Goal: Answer question/provide support

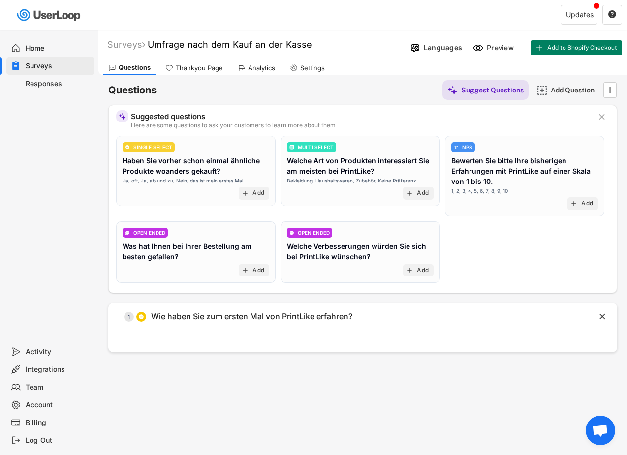
click at [187, 73] on div "Thankyou Page" at bounding box center [193, 68] width 67 height 15
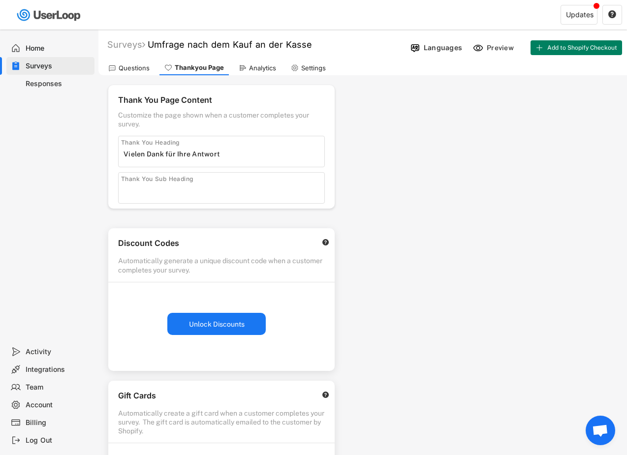
click at [243, 70] on icon at bounding box center [243, 68] width 8 height 8
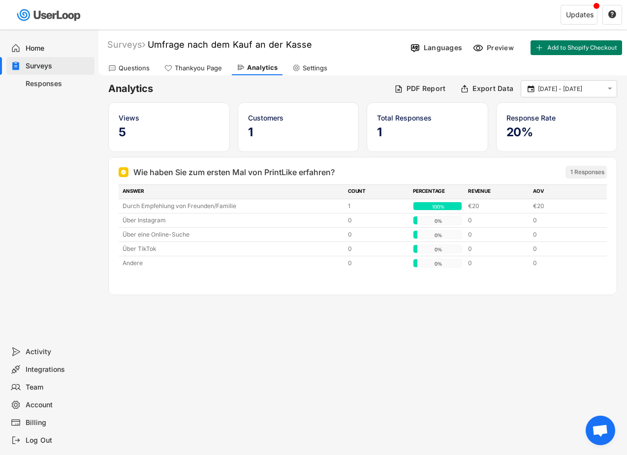
click at [178, 62] on div "Thankyou Page" at bounding box center [192, 68] width 67 height 15
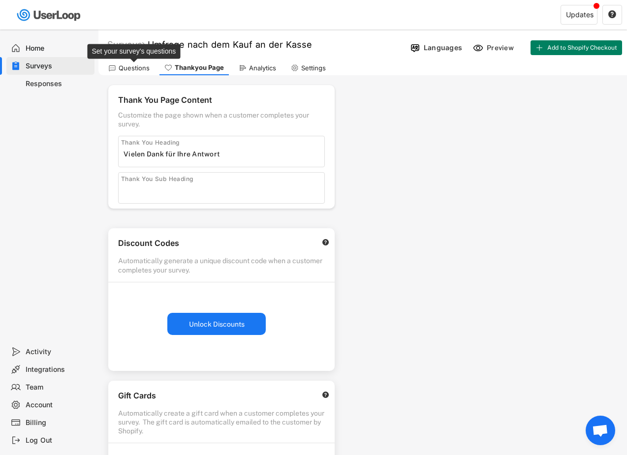
click at [135, 67] on div "Questions" at bounding box center [134, 68] width 31 height 8
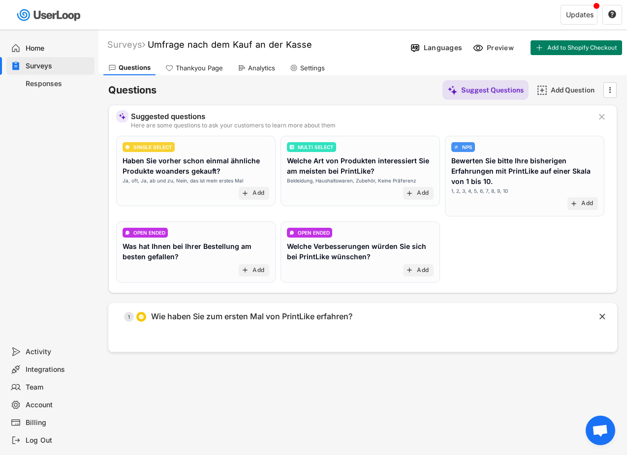
click at [161, 68] on div "Thankyou Page" at bounding box center [193, 68] width 67 height 15
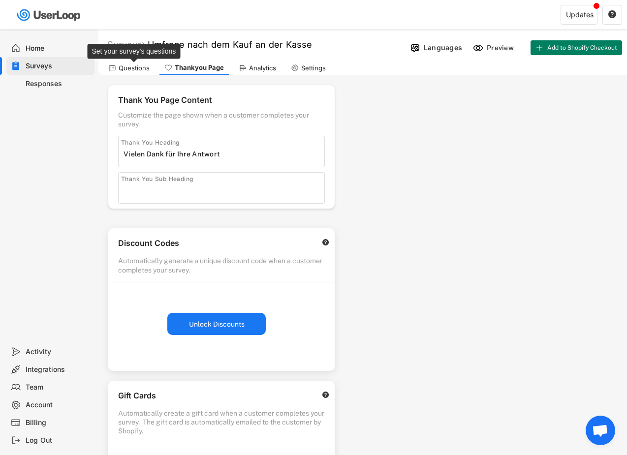
click at [126, 64] on div "Questions" at bounding box center [134, 68] width 31 height 8
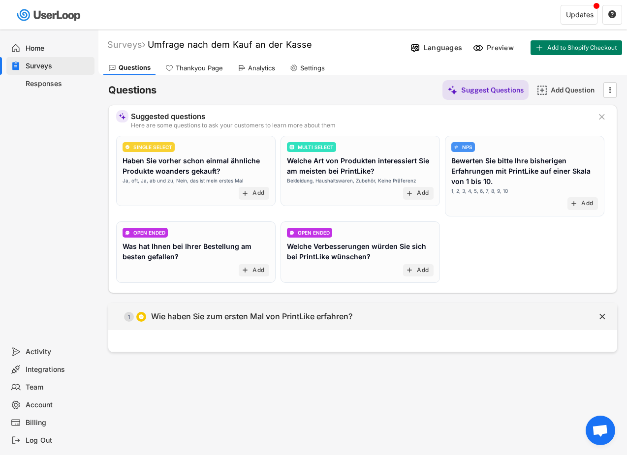
click at [169, 323] on div " 1 Wie haben Sie zum ersten Mal von PrintLike erfahren?" at bounding box center [338, 317] width 460 height 22
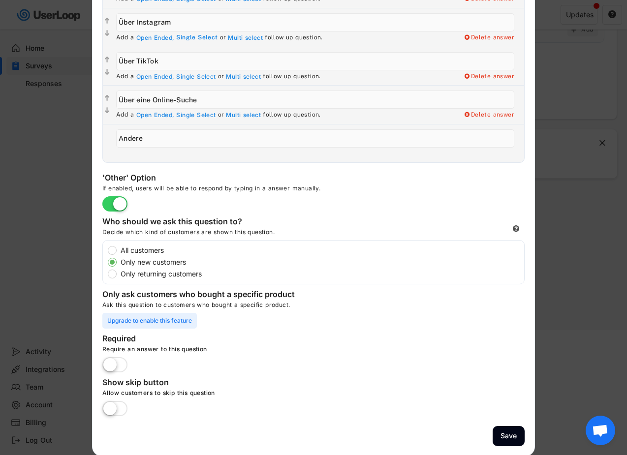
scroll to position [175, 0]
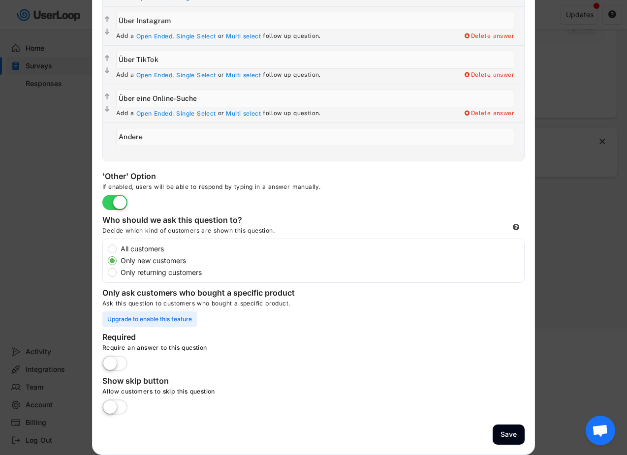
click at [77, 258] on div at bounding box center [313, 227] width 627 height 455
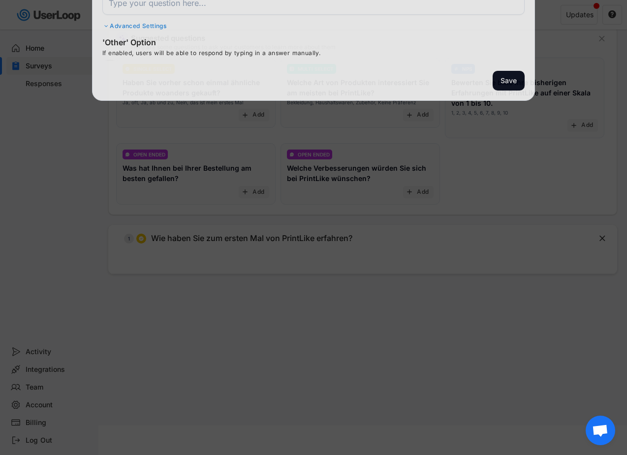
scroll to position [78, 0]
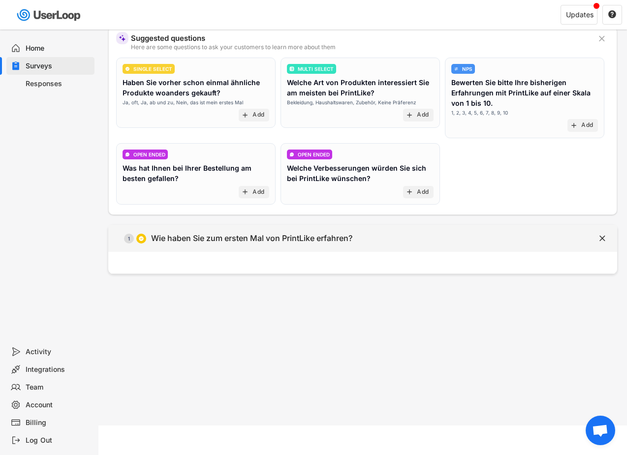
click at [215, 247] on div " 1 Wie haben Sie zum ersten Mal von PrintLike erfahren?" at bounding box center [338, 238] width 460 height 22
type input "Wie haben Sie zum ersten Mal von PrintLike erfahren?"
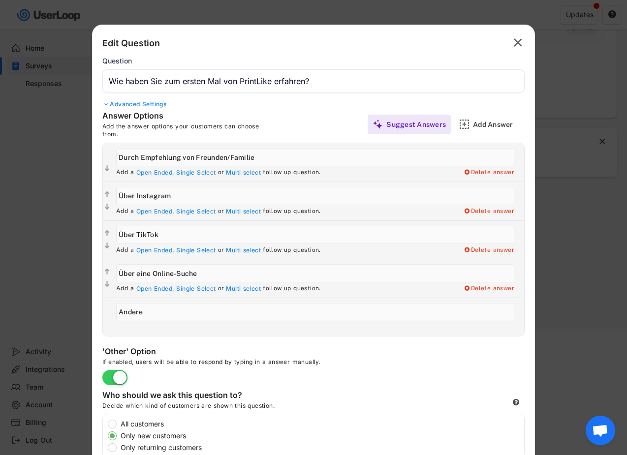
click at [132, 109] on div "Edit Question  Question Advanced Settings" at bounding box center [313, 73] width 422 height 76
click at [132, 103] on div "Advanced Settings" at bounding box center [313, 104] width 422 height 8
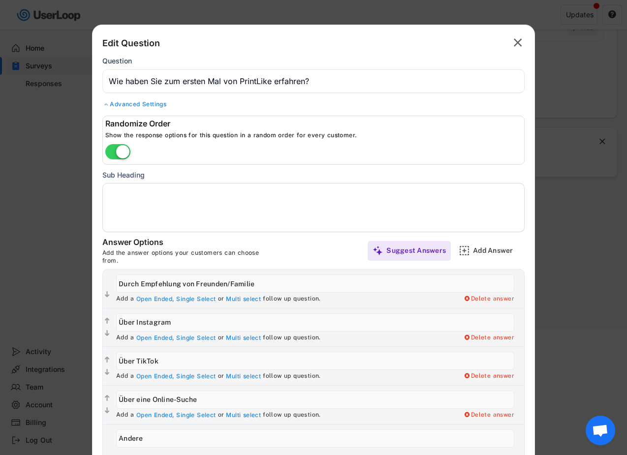
click at [122, 105] on div "Advanced Settings" at bounding box center [313, 104] width 422 height 8
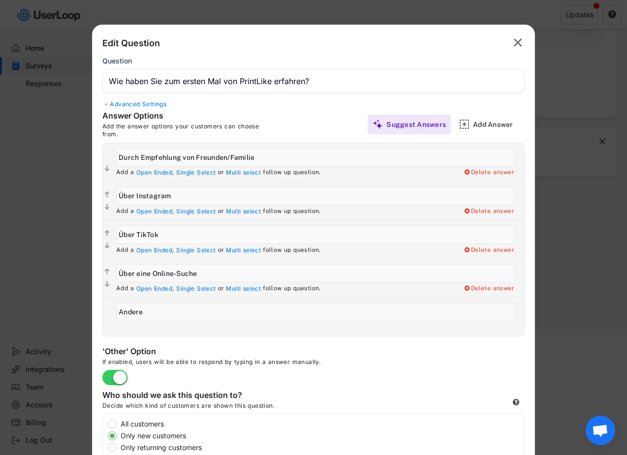
click at [40, 121] on div at bounding box center [313, 227] width 627 height 455
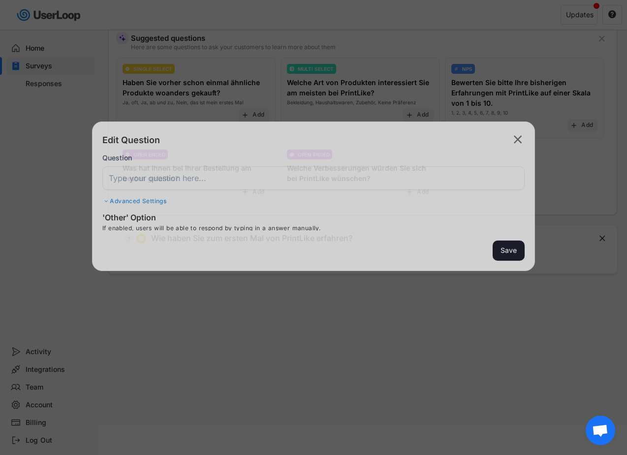
scroll to position [78, 0]
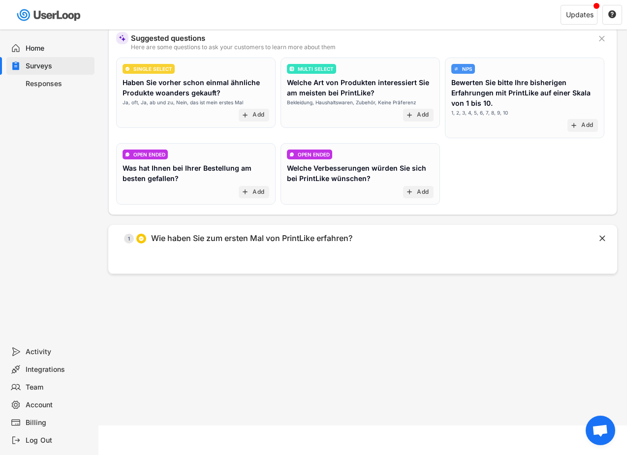
click at [595, 426] on span "Chat öffnen" at bounding box center [600, 432] width 16 height 14
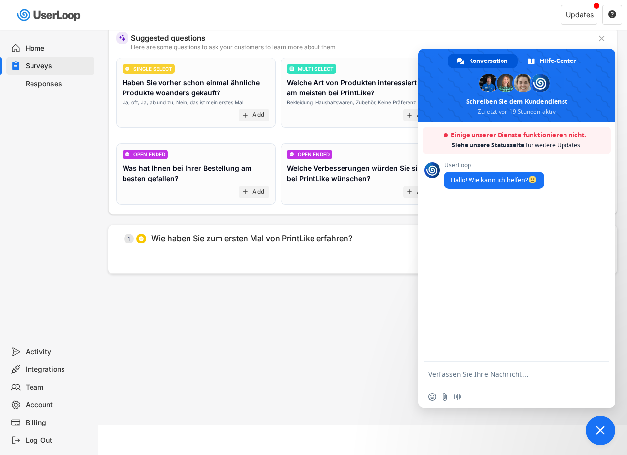
type textarea "k"
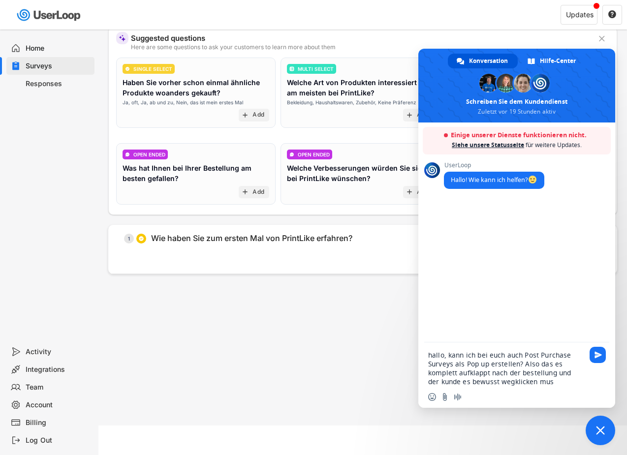
type textarea "hallo, kann ich bei euch auch Post Purchase Surveys als Pop up erstellen? Also …"
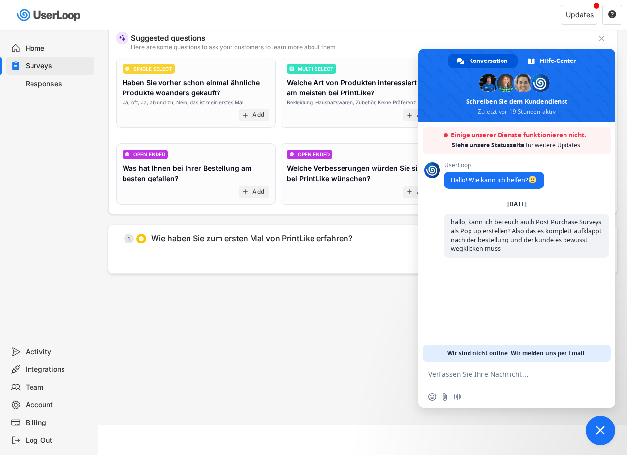
click at [232, 101] on div "Ja, oft, Ja, ab und zu, Nein, das ist mein erstes Mal" at bounding box center [183, 102] width 121 height 7
click at [605, 40] on icon "" at bounding box center [602, 39] width 10 height 10
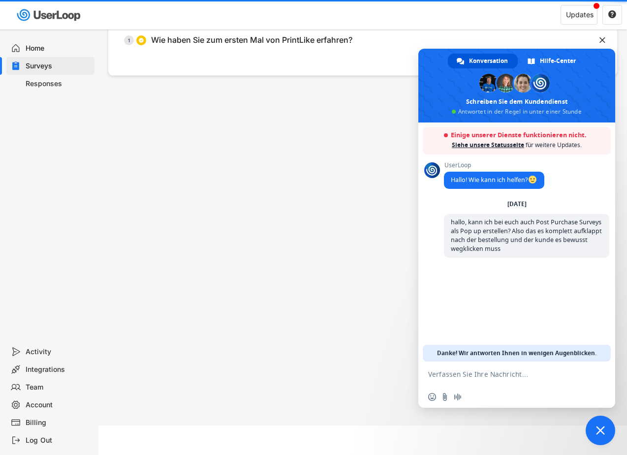
click at [41, 64] on div "Surveys" at bounding box center [58, 66] width 65 height 9
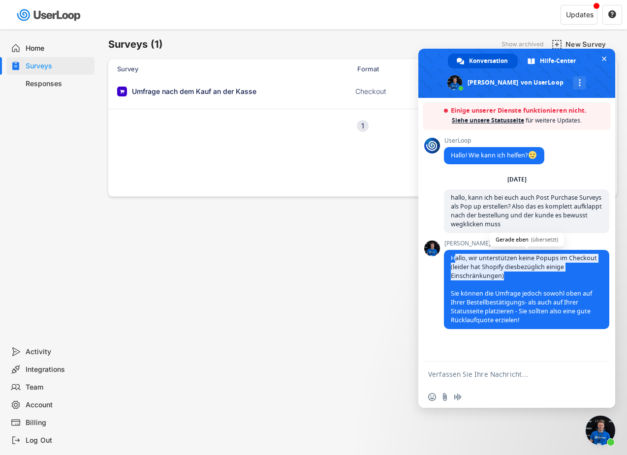
drag, startPoint x: 455, startPoint y: 258, endPoint x: 474, endPoint y: 275, distance: 25.8
click at [474, 275] on span "Hallo, wir unterstützen keine Popups im Checkout (leider hat Shopify diesbezügl…" at bounding box center [526, 289] width 165 height 79
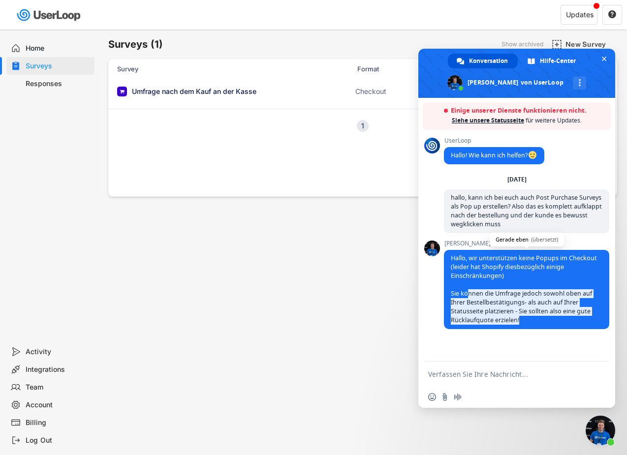
drag, startPoint x: 469, startPoint y: 298, endPoint x: 495, endPoint y: 320, distance: 33.8
click at [495, 320] on span "Hallo, wir unterstützen keine Popups im Checkout (leider hat Shopify diesbezügl…" at bounding box center [526, 289] width 165 height 79
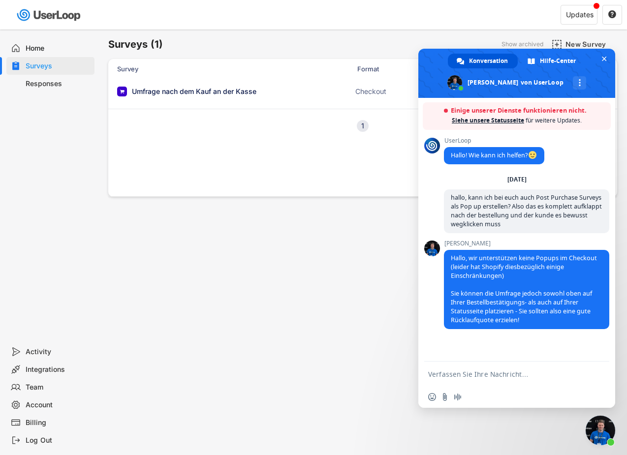
click at [473, 370] on textarea "Verfassen Sie Ihre Nachricht…" at bounding box center [506, 374] width 156 height 9
type textarea "alles klar, danke für die Info"
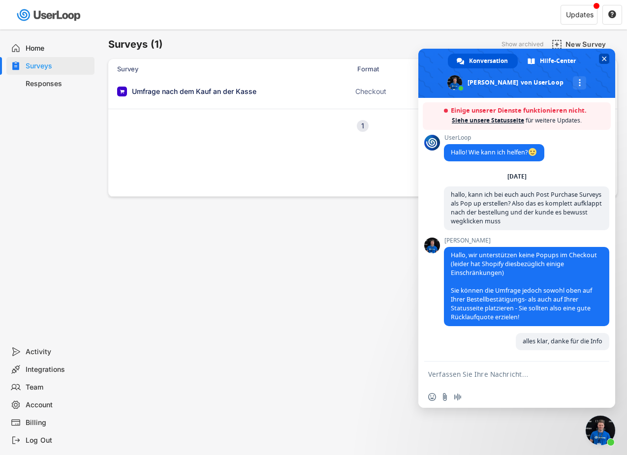
click at [605, 60] on span "Chat schließen" at bounding box center [604, 59] width 5 height 5
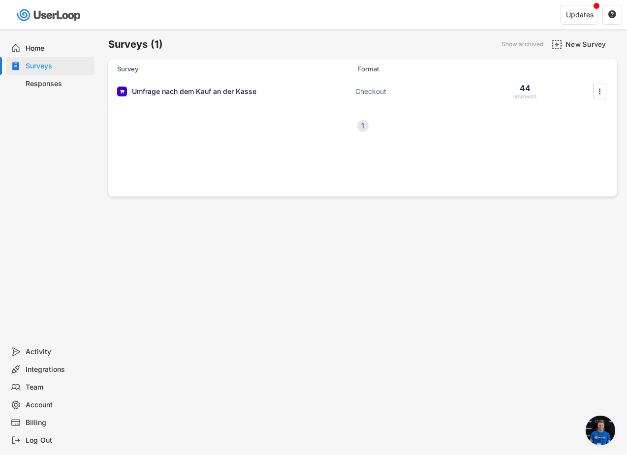
click at [34, 419] on div "Billing" at bounding box center [58, 422] width 65 height 9
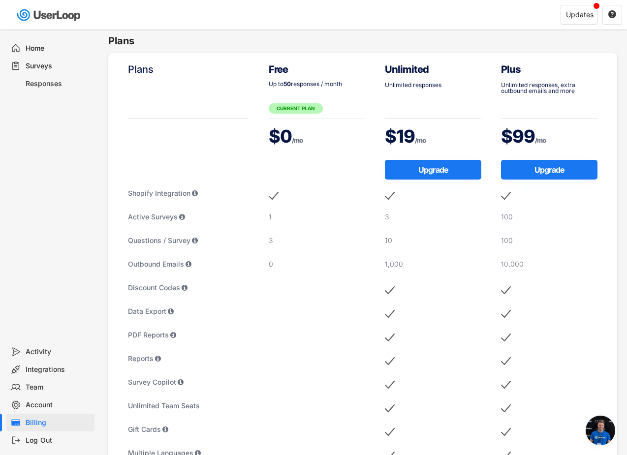
click at [19, 51] on icon at bounding box center [16, 48] width 10 height 10
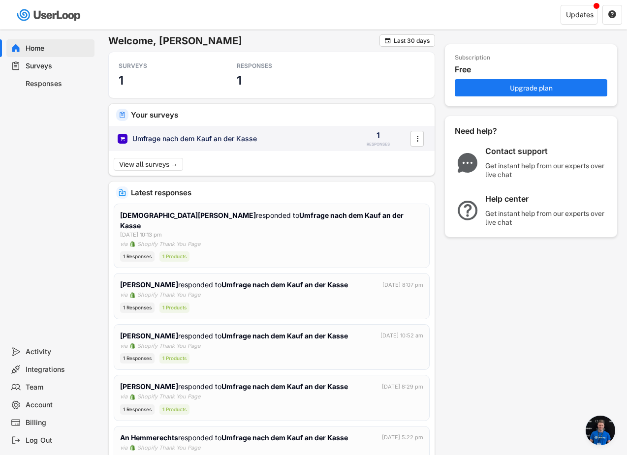
click at [202, 133] on div "Umfrage nach dem Kauf an der Kasse 1 RESPONSES " at bounding box center [272, 139] width 326 height 26
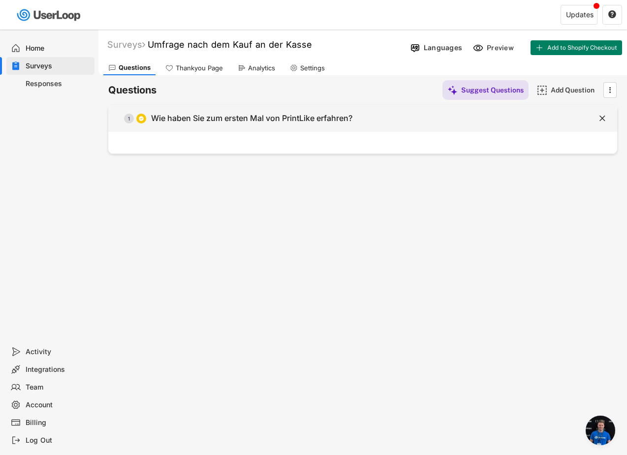
click at [210, 117] on div "Wie haben Sie zum ersten Mal von PrintLike erfahren?" at bounding box center [251, 118] width 201 height 10
type input "Wie haben Sie zum ersten Mal von PrintLike erfahren?"
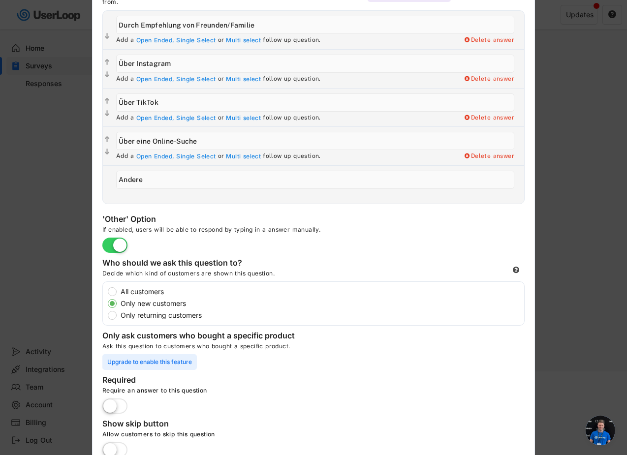
click at [49, 242] on div at bounding box center [313, 227] width 627 height 455
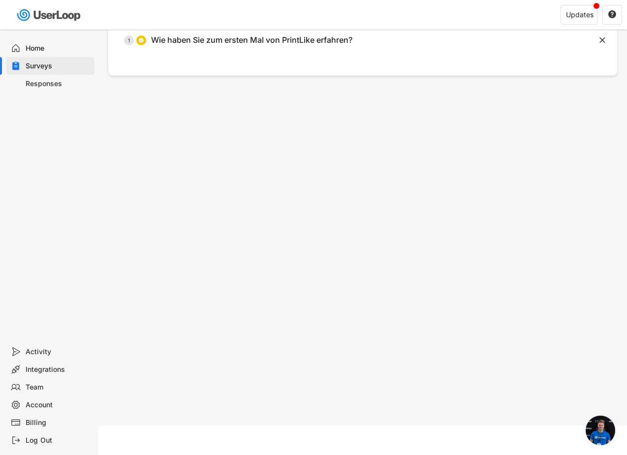
click at [44, 85] on div "Responses" at bounding box center [58, 83] width 65 height 9
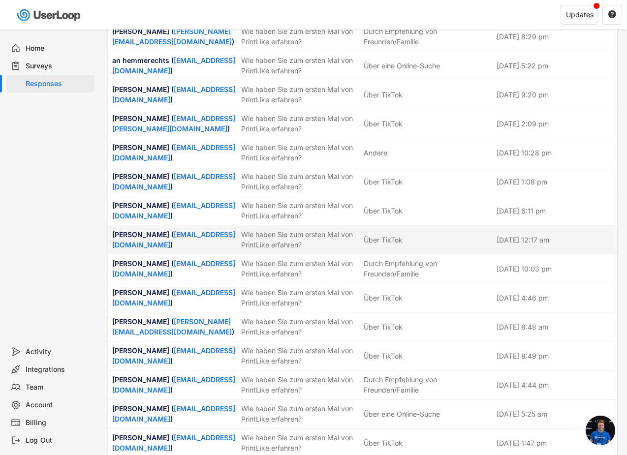
scroll to position [147, 0]
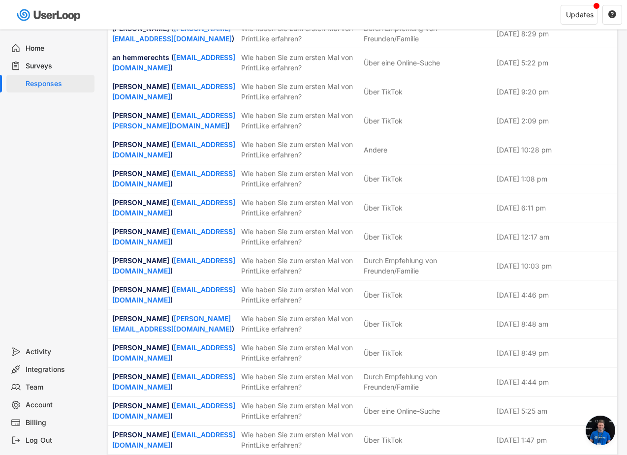
click at [39, 62] on div "Surveys" at bounding box center [58, 66] width 65 height 9
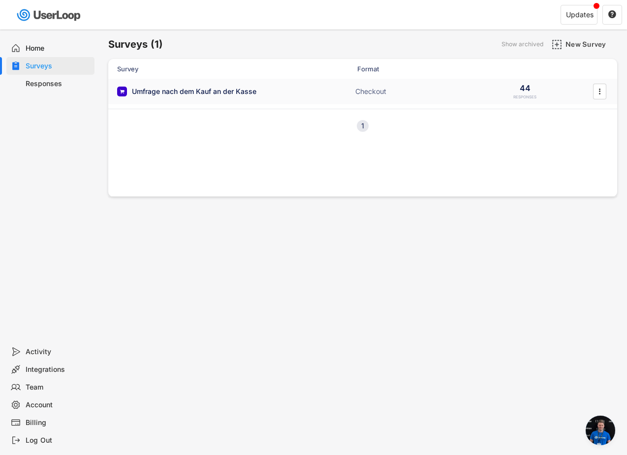
click at [169, 97] on div "Umfrage nach dem Kauf an der Kasse Checkout 44 RESPONSES " at bounding box center [362, 92] width 509 height 26
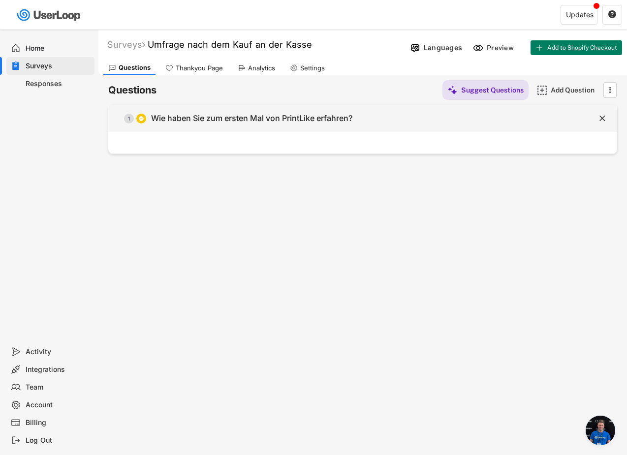
click at [169, 117] on div "Wie haben Sie zum ersten Mal von PrintLike erfahren?" at bounding box center [251, 118] width 201 height 10
type input "Wie haben Sie zum ersten Mal von PrintLike erfahren?"
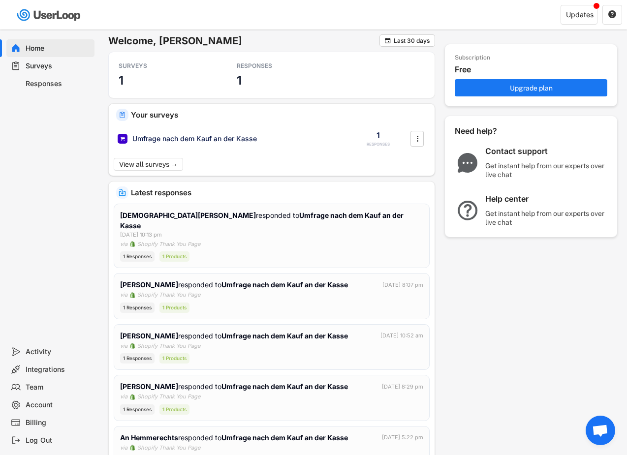
click at [37, 64] on div "Surveys" at bounding box center [58, 66] width 65 height 9
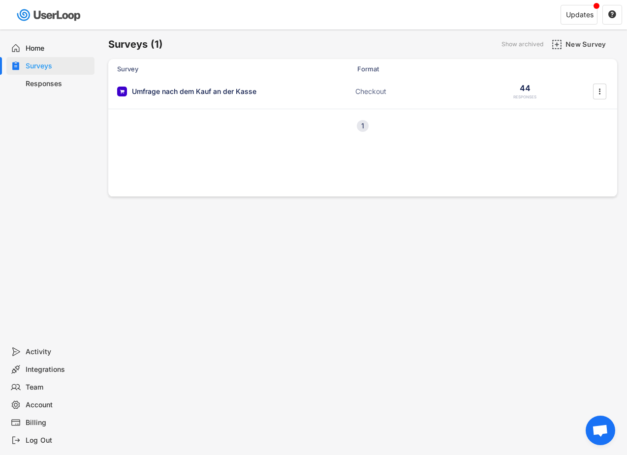
click at [37, 81] on div "Responses" at bounding box center [58, 83] width 65 height 9
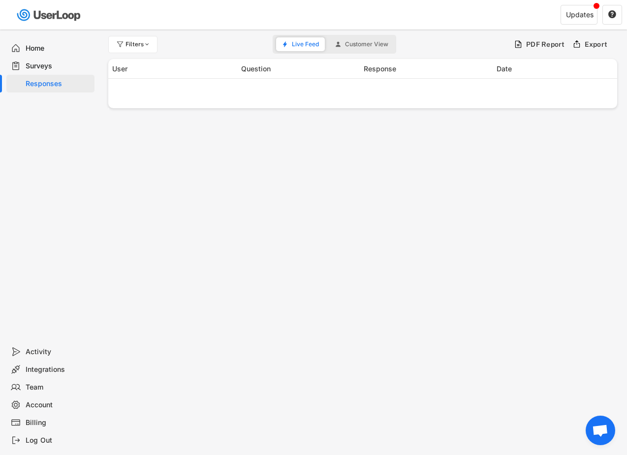
click at [31, 67] on div "Surveys" at bounding box center [58, 66] width 65 height 9
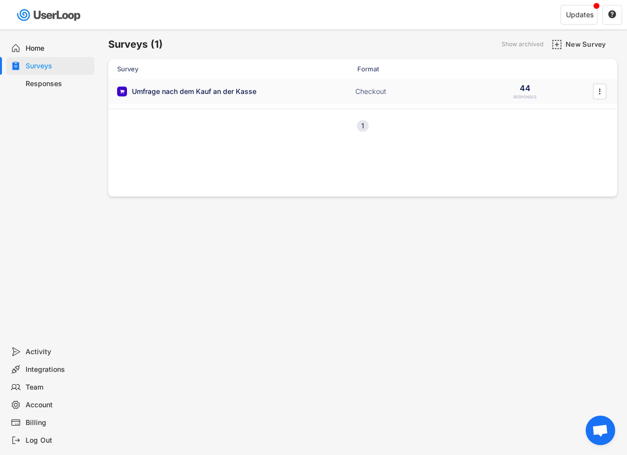
click at [165, 94] on div "Umfrage nach dem Kauf an der Kasse" at bounding box center [194, 92] width 125 height 10
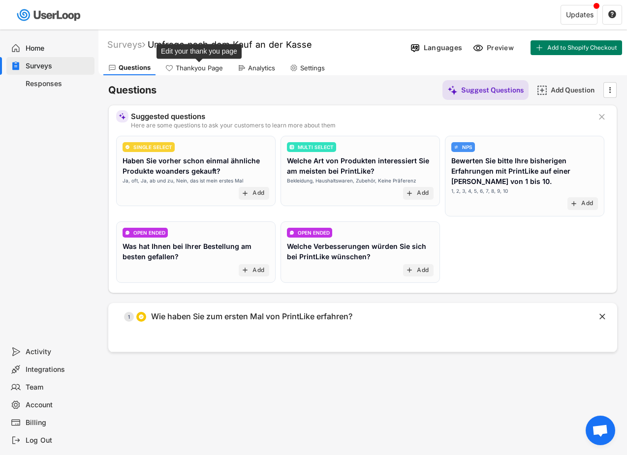
click at [209, 66] on div "Thankyou Page" at bounding box center [199, 68] width 47 height 8
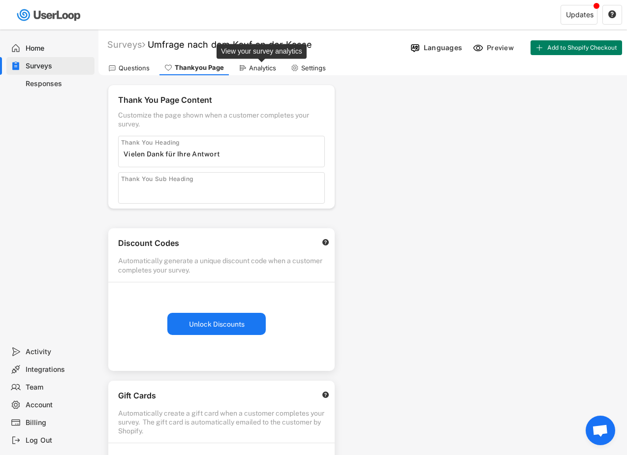
click at [252, 67] on div "Analytics" at bounding box center [262, 68] width 27 height 8
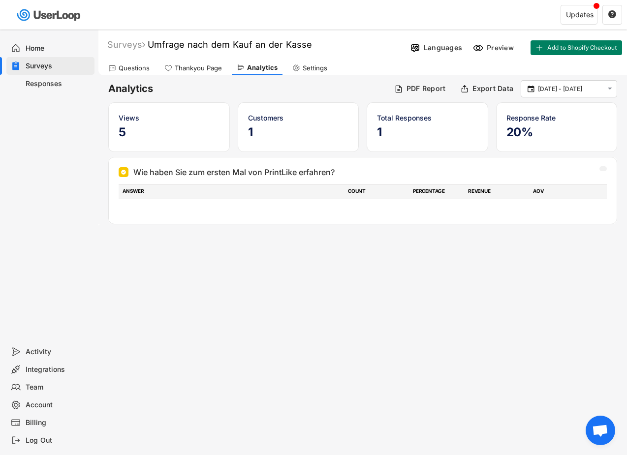
click at [149, 64] on div "Questions" at bounding box center [128, 68] width 51 height 15
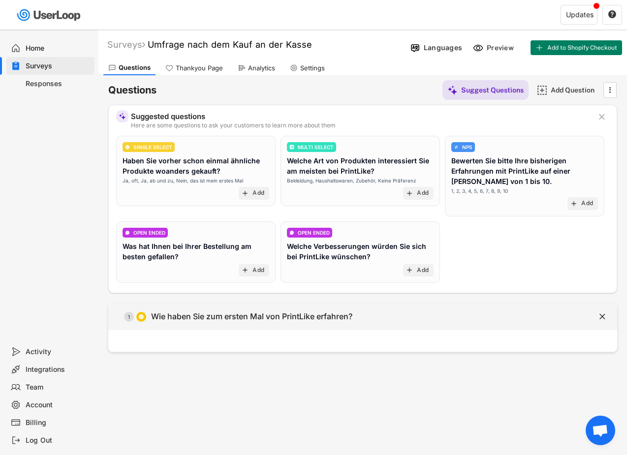
click at [180, 314] on div "Wie haben Sie zum ersten Mal von PrintLike erfahren?" at bounding box center [251, 317] width 201 height 10
